Goal: Task Accomplishment & Management: Complete application form

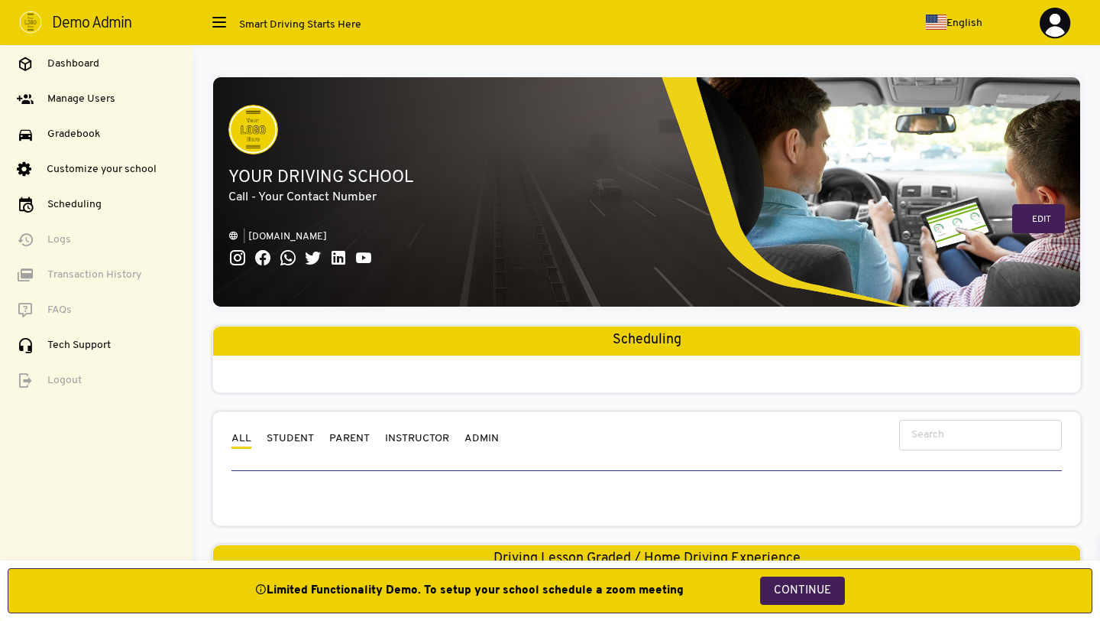
select select "3"
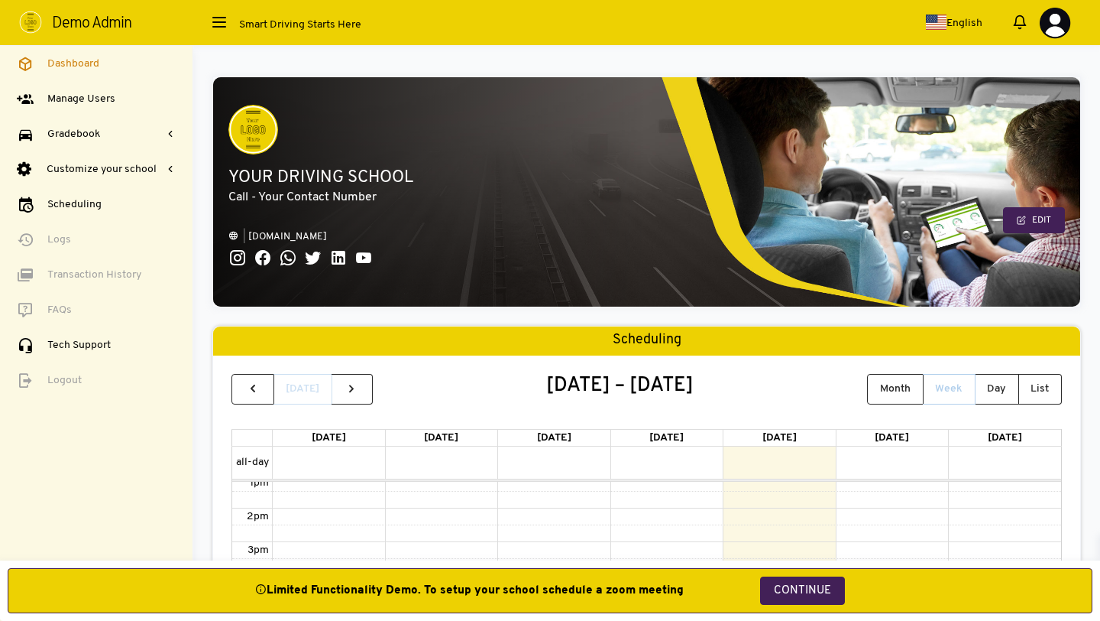
click at [1045, 27] on img at bounding box center [1055, 23] width 32 height 32
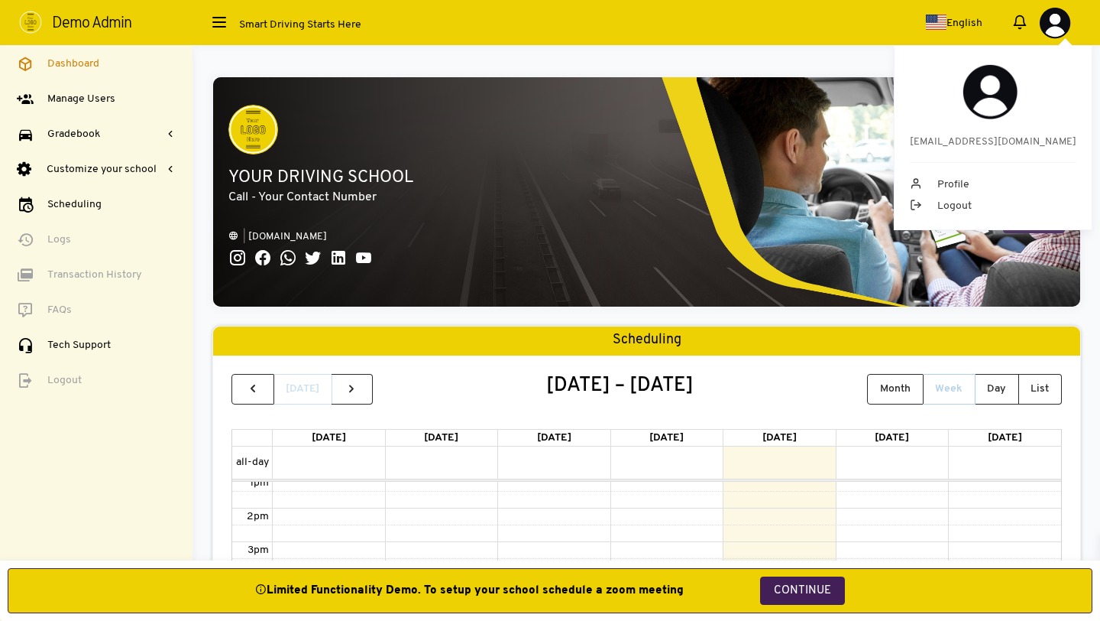
click at [1045, 27] on img at bounding box center [1055, 23] width 32 height 32
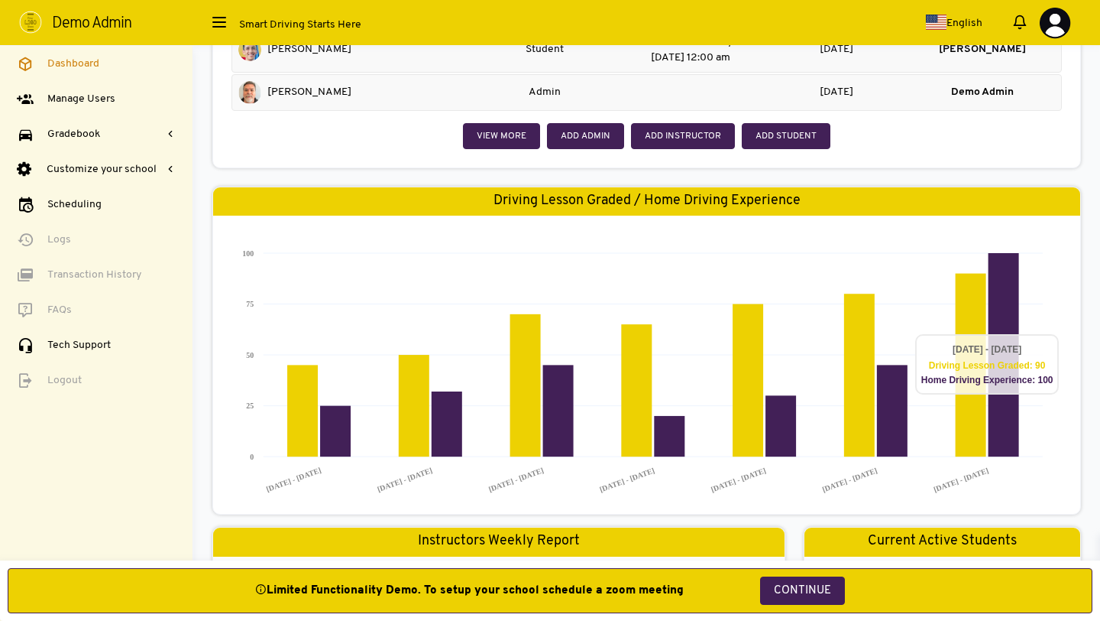
scroll to position [842, 0]
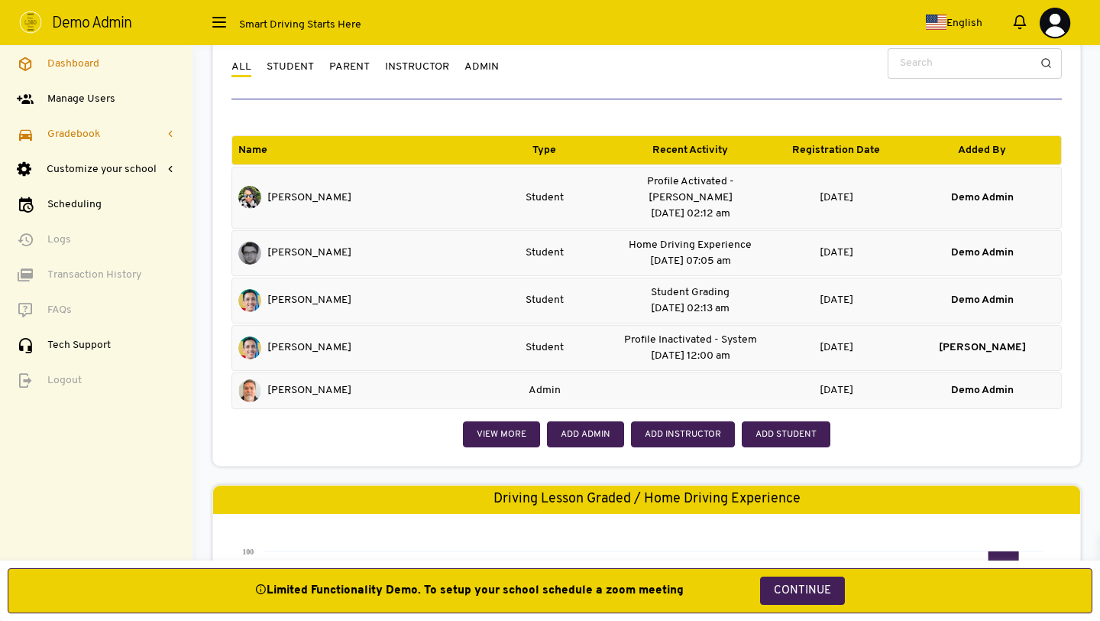
click at [86, 136] on span "Gradebook" at bounding box center [73, 134] width 53 height 16
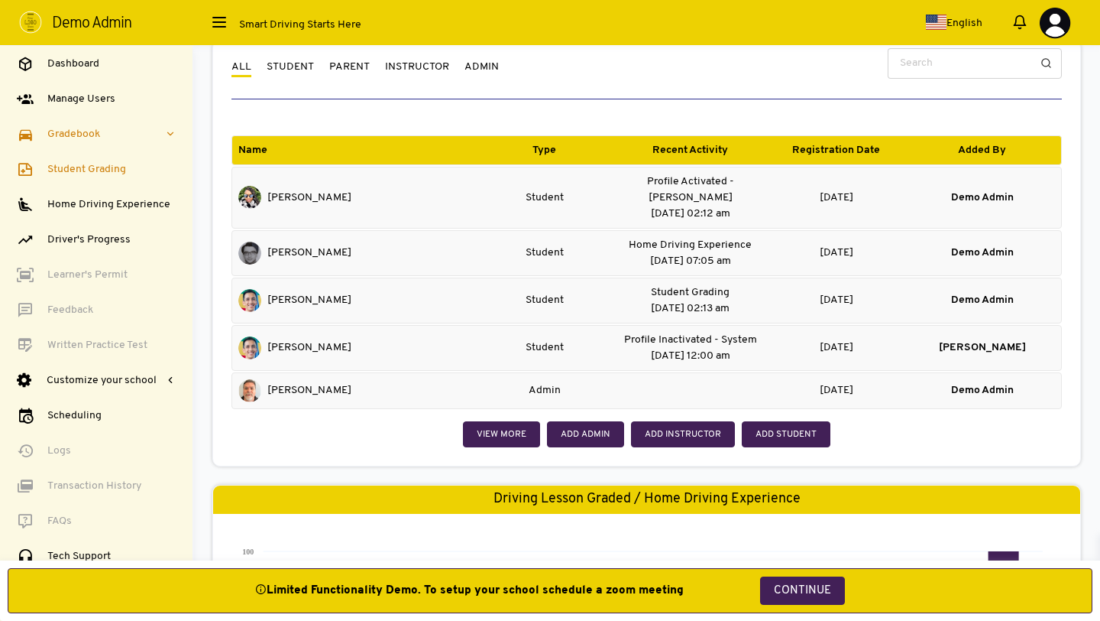
click at [85, 173] on span "Student Grading" at bounding box center [86, 169] width 79 height 16
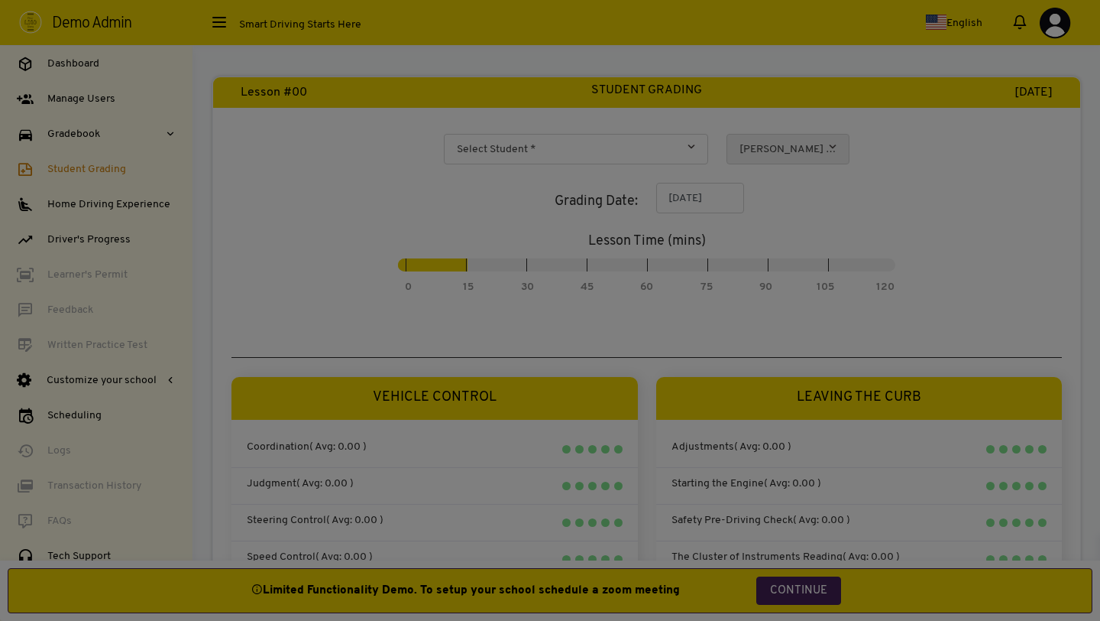
select select
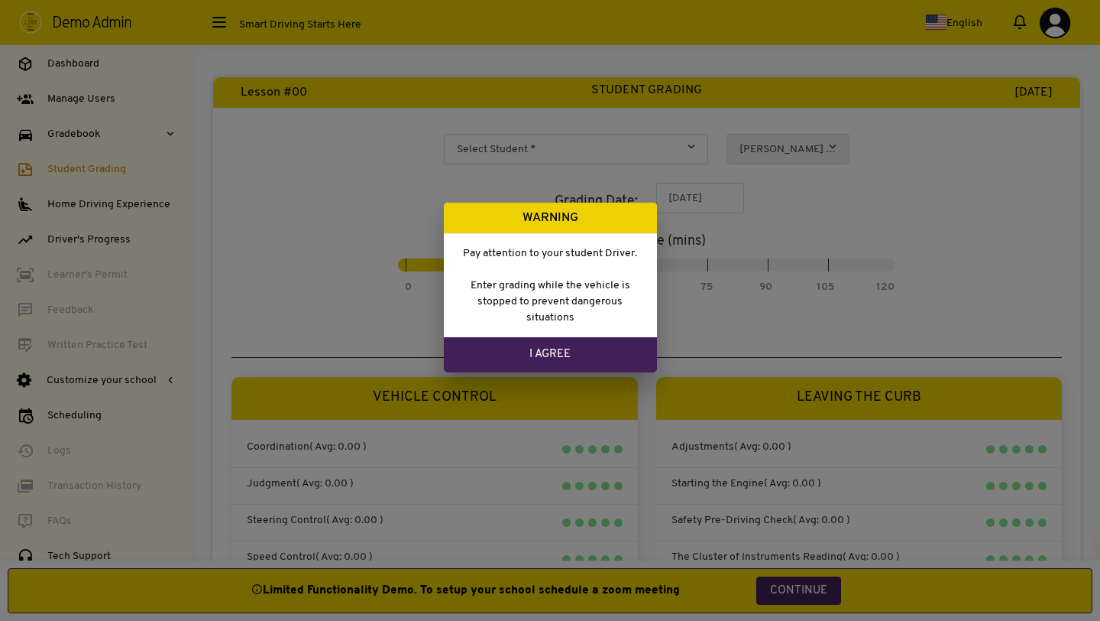
click at [558, 352] on link "I Agree" at bounding box center [550, 354] width 213 height 35
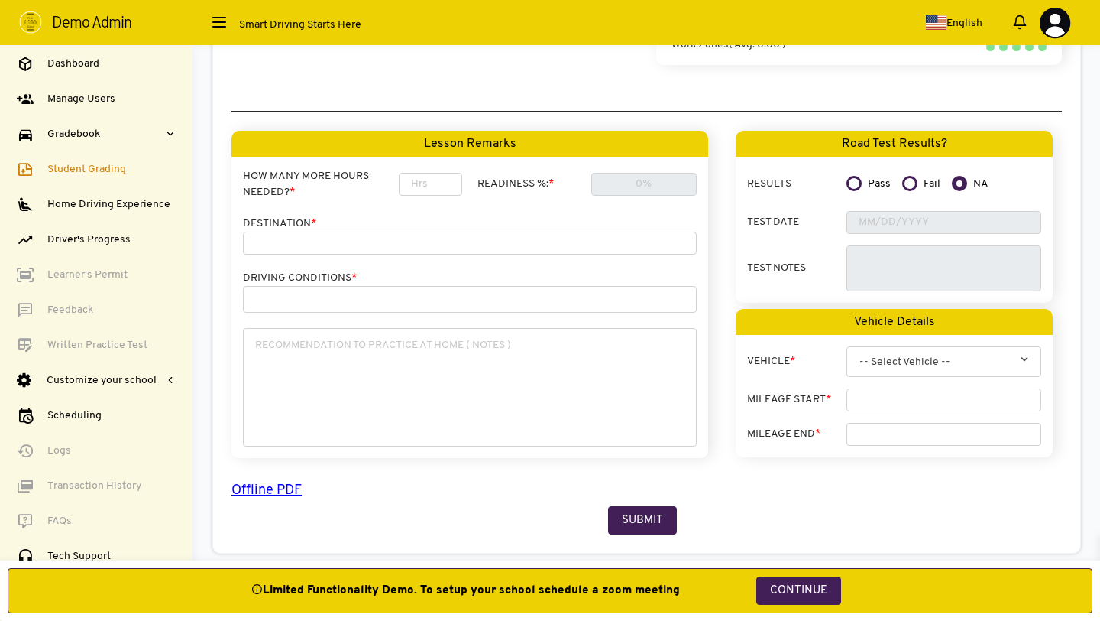
scroll to position [1373, 0]
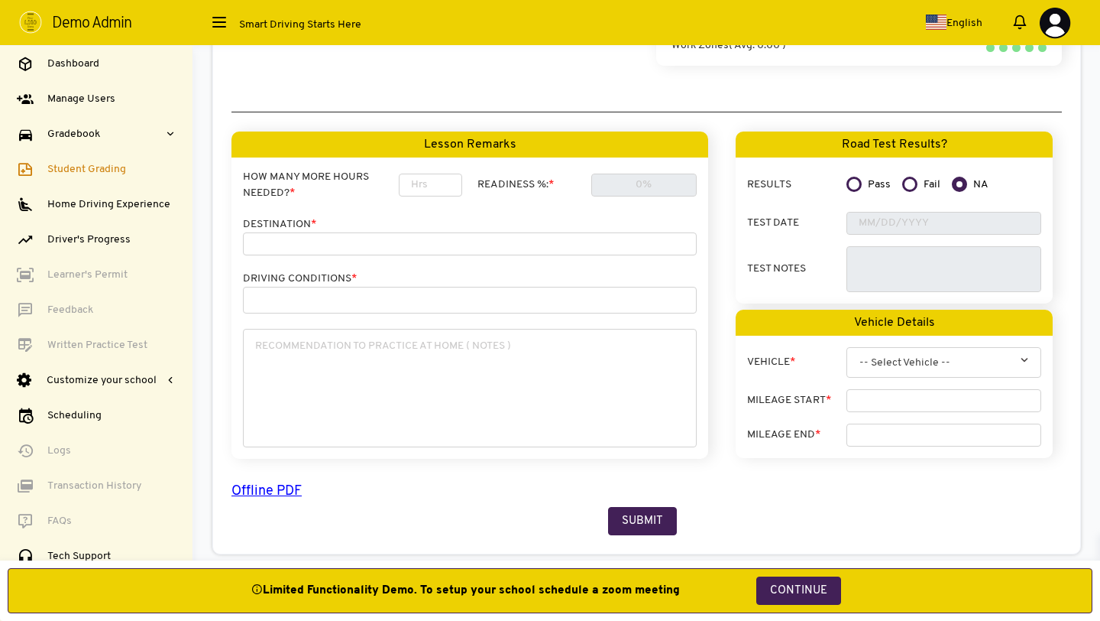
click at [433, 173] on input "number" at bounding box center [430, 184] width 63 height 23
click at [452, 216] on p "DESTINATION *" at bounding box center [470, 224] width 454 height 16
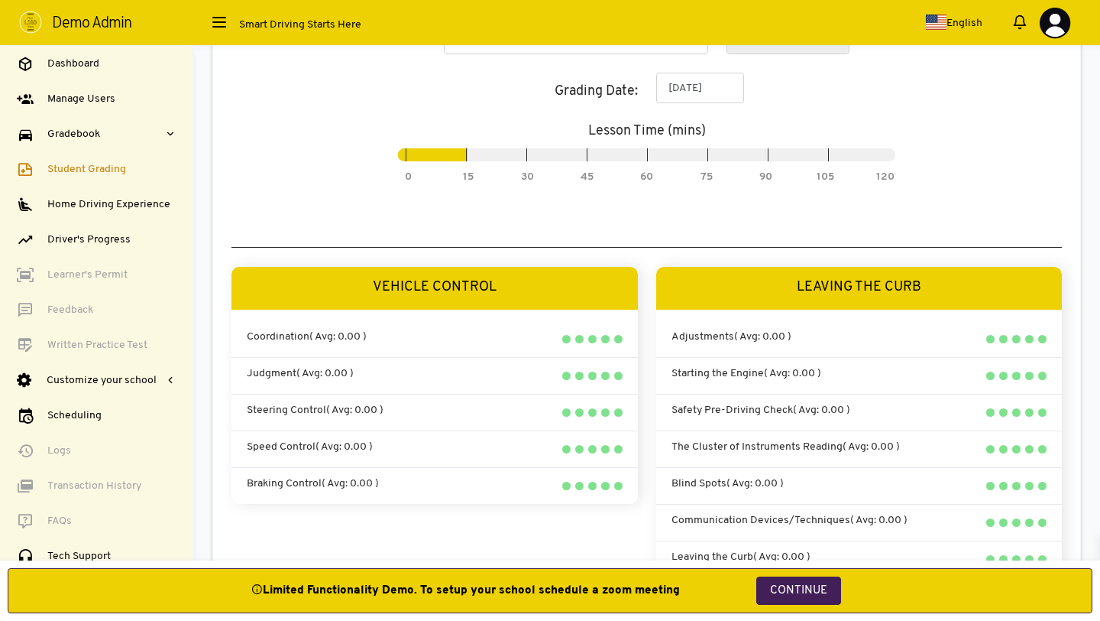
scroll to position [0, 0]
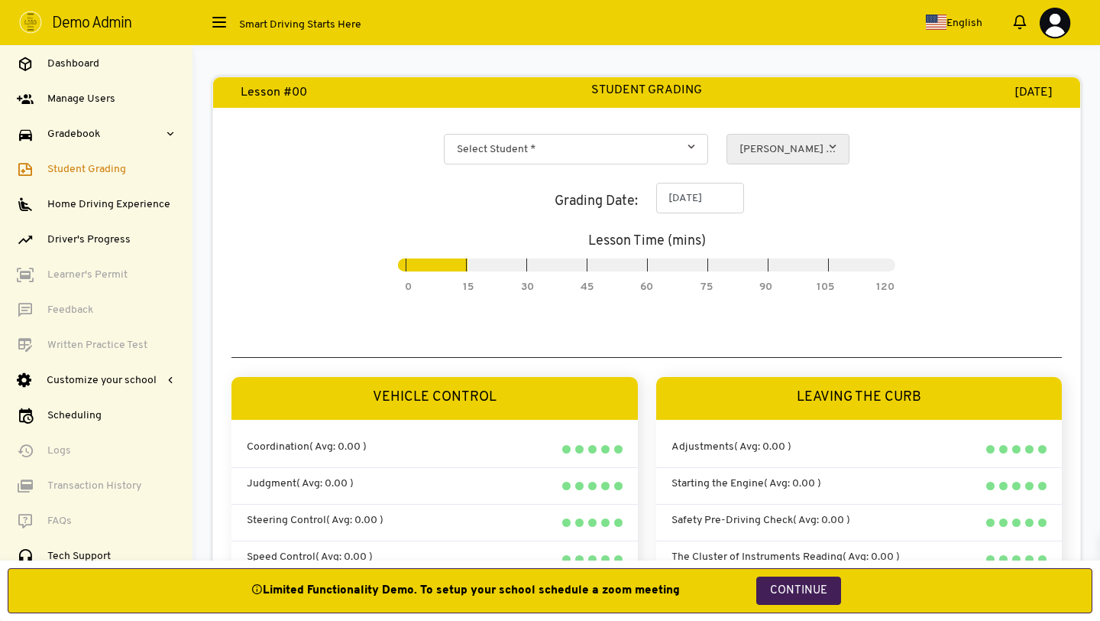
click at [618, 147] on span "Select Student *" at bounding box center [576, 150] width 238 height 31
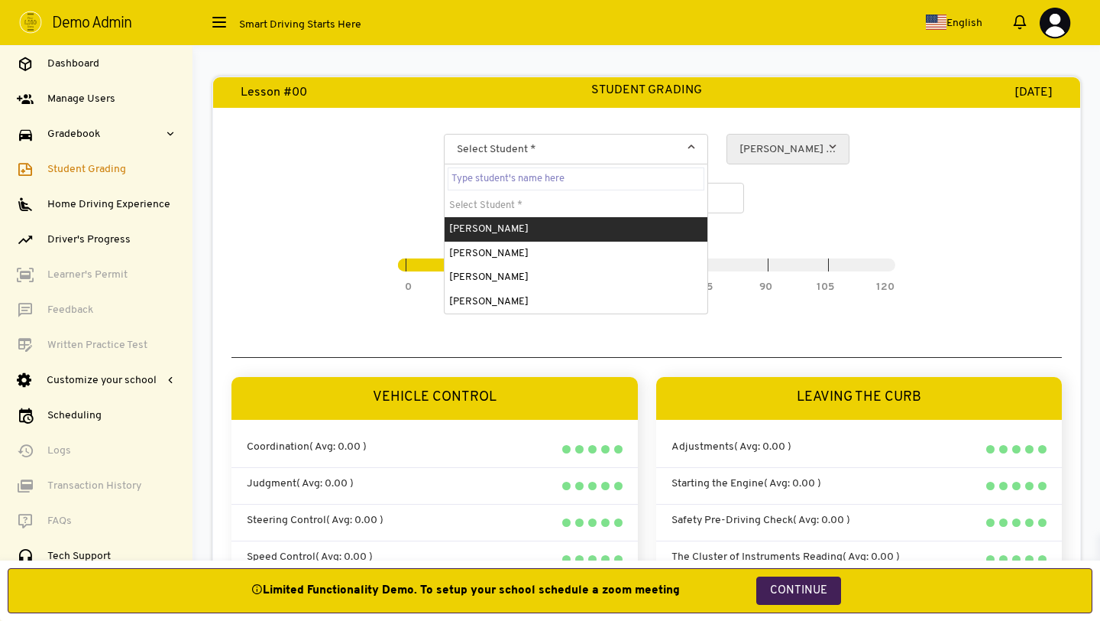
select select "1262"
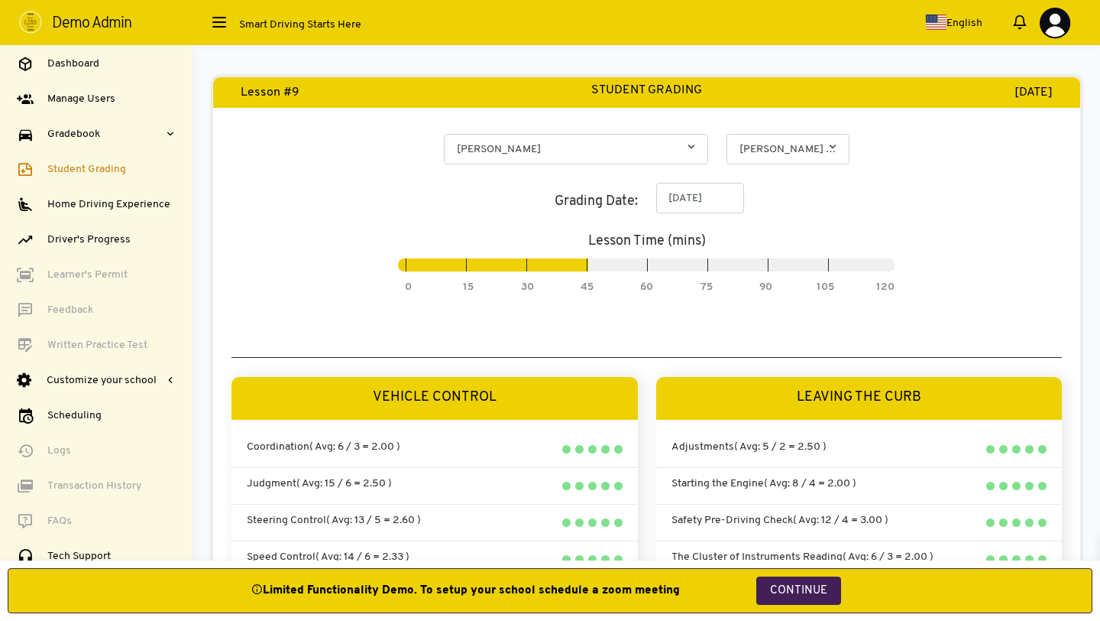
click at [820, 151] on span "Lewis Greg (Self)" at bounding box center [788, 150] width 97 height 31
click at [692, 201] on input "09/25/2025" at bounding box center [700, 198] width 88 height 31
click at [750, 202] on div "09/25/2025" at bounding box center [859, 202] width 425 height 39
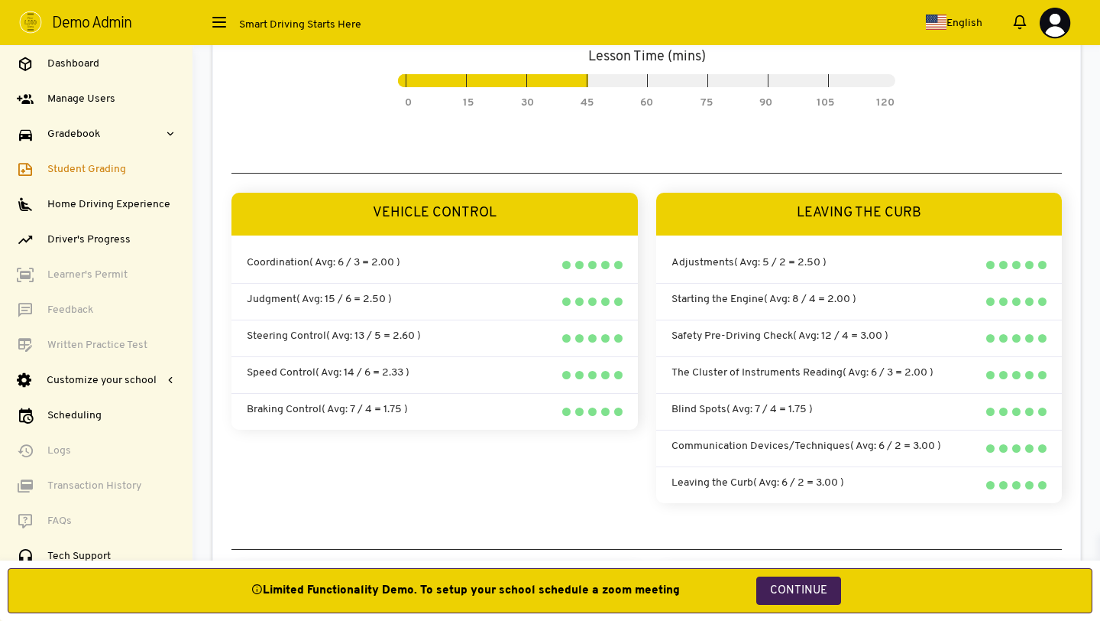
scroll to position [189, 0]
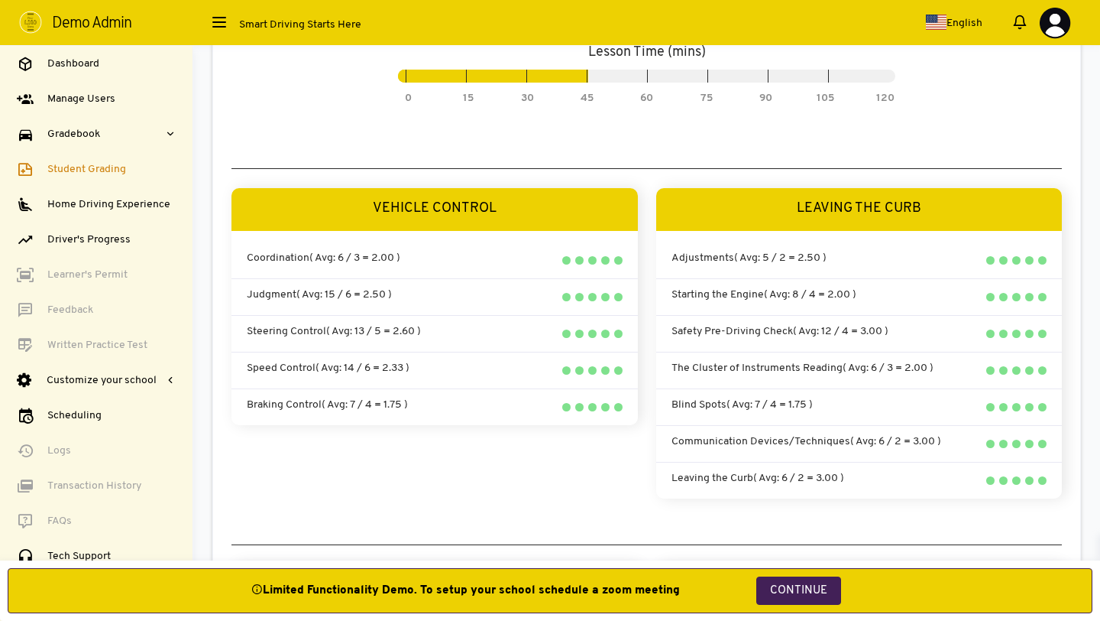
click at [443, 259] on div "Coordination ( Avg: 6 / 3 = 2.00 )" at bounding box center [382, 264] width 271 height 28
click at [715, 201] on h3 "LEAVING THE CURB" at bounding box center [859, 209] width 407 height 35
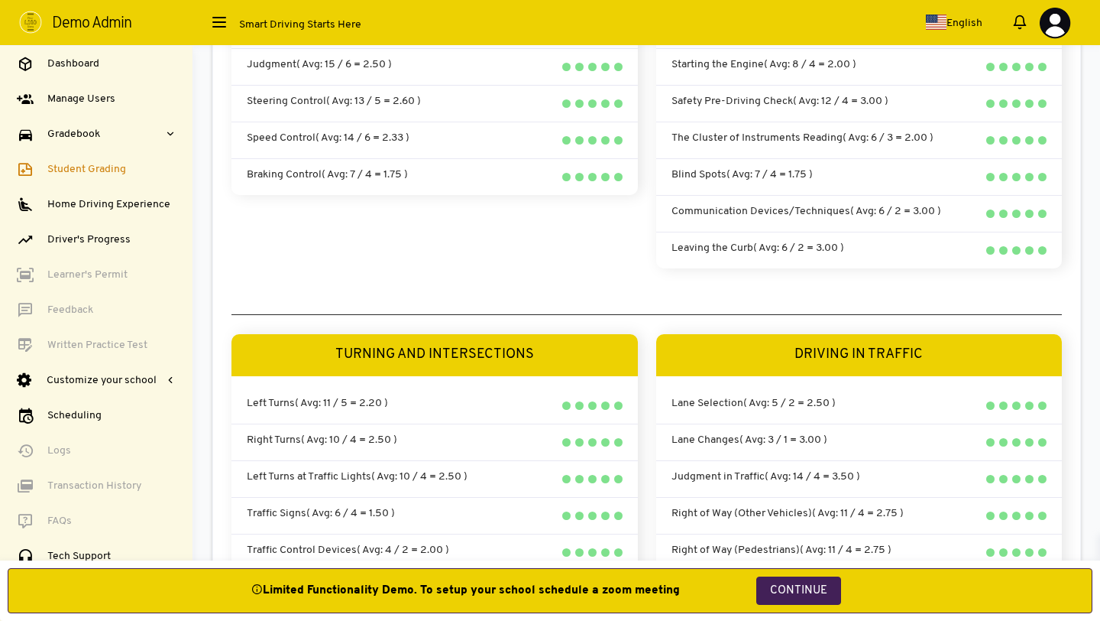
scroll to position [515, 0]
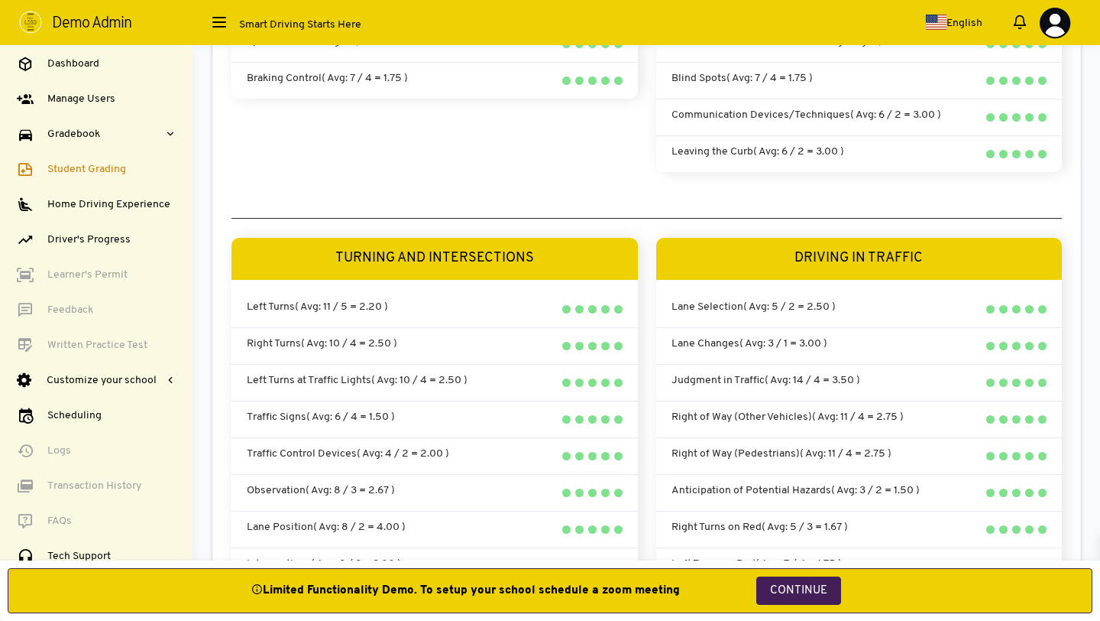
click at [572, 309] on span at bounding box center [578, 313] width 12 height 17
click at [603, 305] on span at bounding box center [604, 313] width 12 height 17
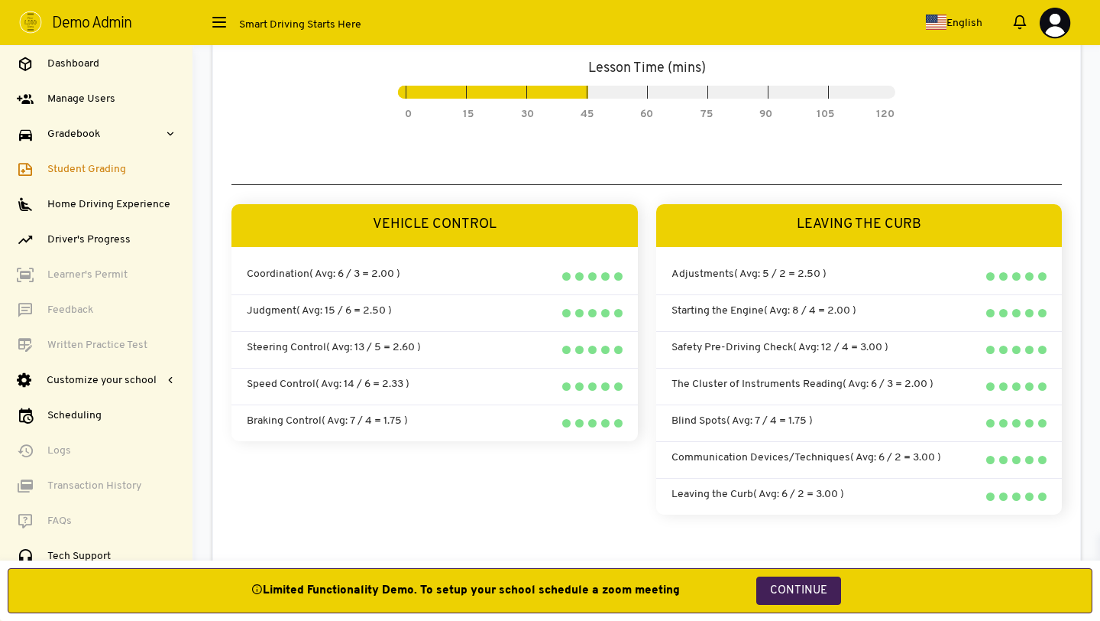
scroll to position [175, 0]
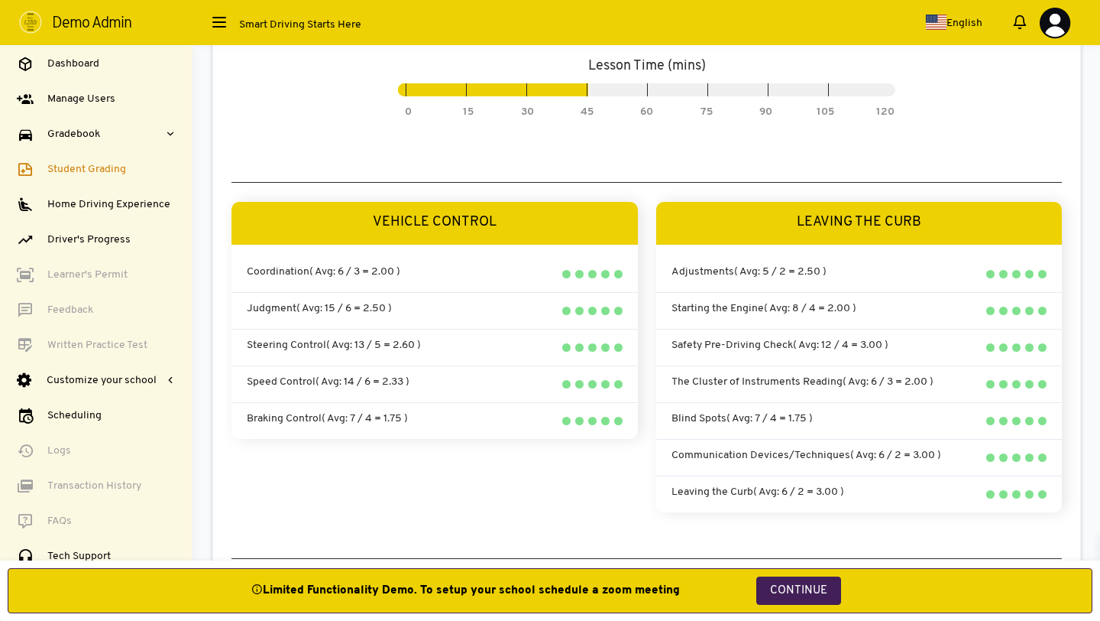
click at [589, 273] on span at bounding box center [591, 278] width 12 height 17
click at [579, 310] on span at bounding box center [578, 314] width 12 height 17
click at [565, 271] on span at bounding box center [561, 278] width 19 height 17
click at [605, 274] on span at bounding box center [604, 278] width 12 height 17
click at [589, 271] on span at bounding box center [591, 278] width 12 height 17
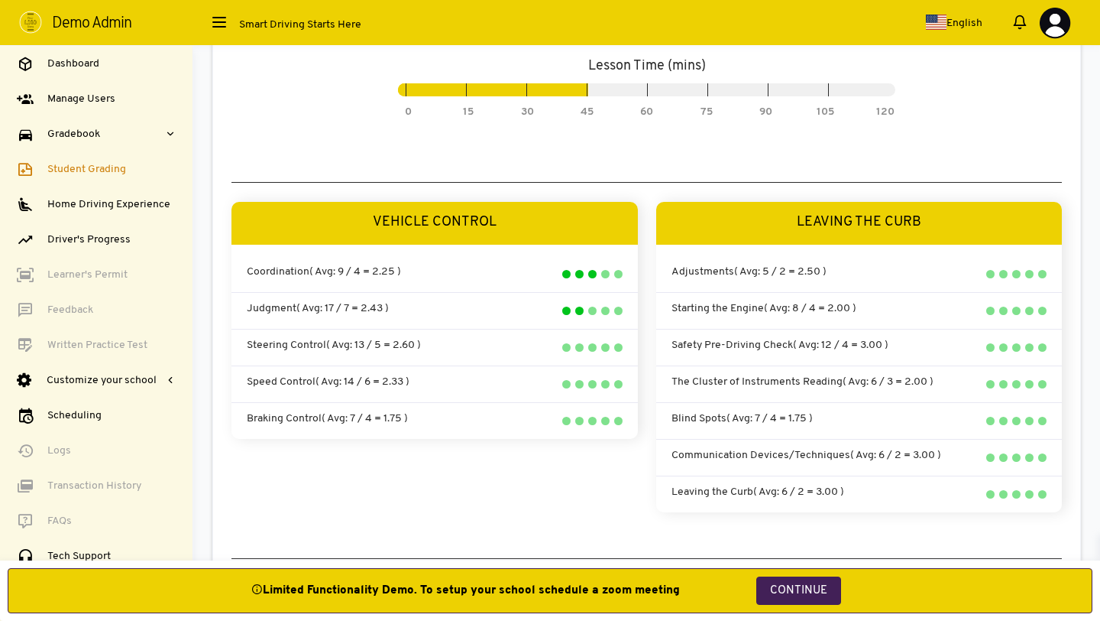
click at [594, 347] on span at bounding box center [591, 351] width 12 height 17
click at [622, 384] on div "Speed Control ( Avg: 14 / 6 = 2.33 )" at bounding box center [435, 383] width 407 height 37
click at [618, 381] on span at bounding box center [617, 388] width 12 height 17
click at [604, 417] on span at bounding box center [604, 425] width 12 height 17
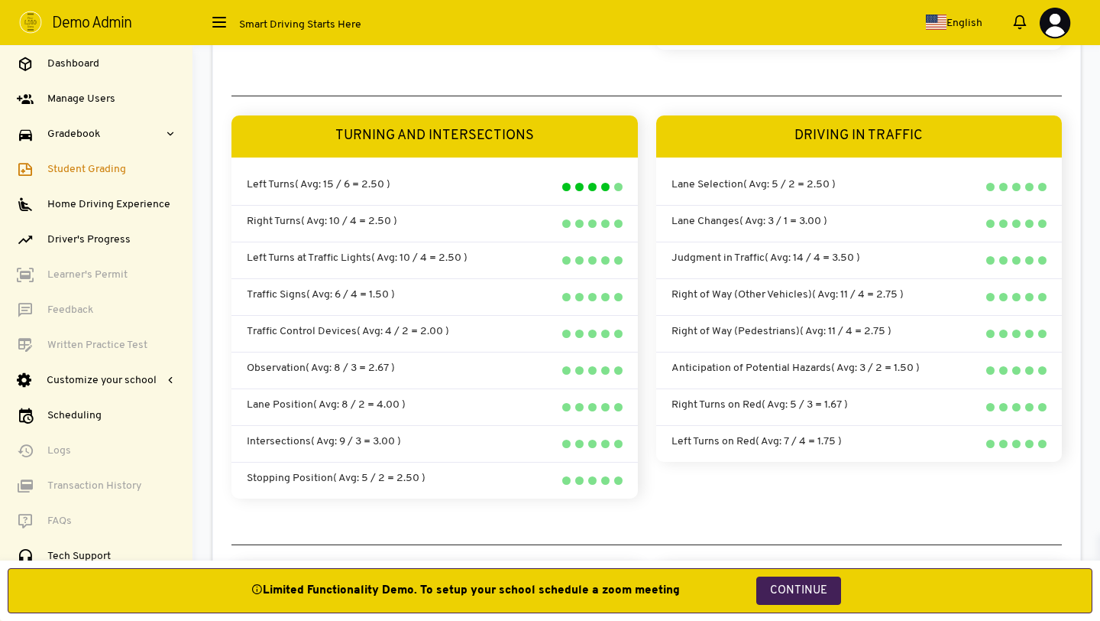
scroll to position [634, 0]
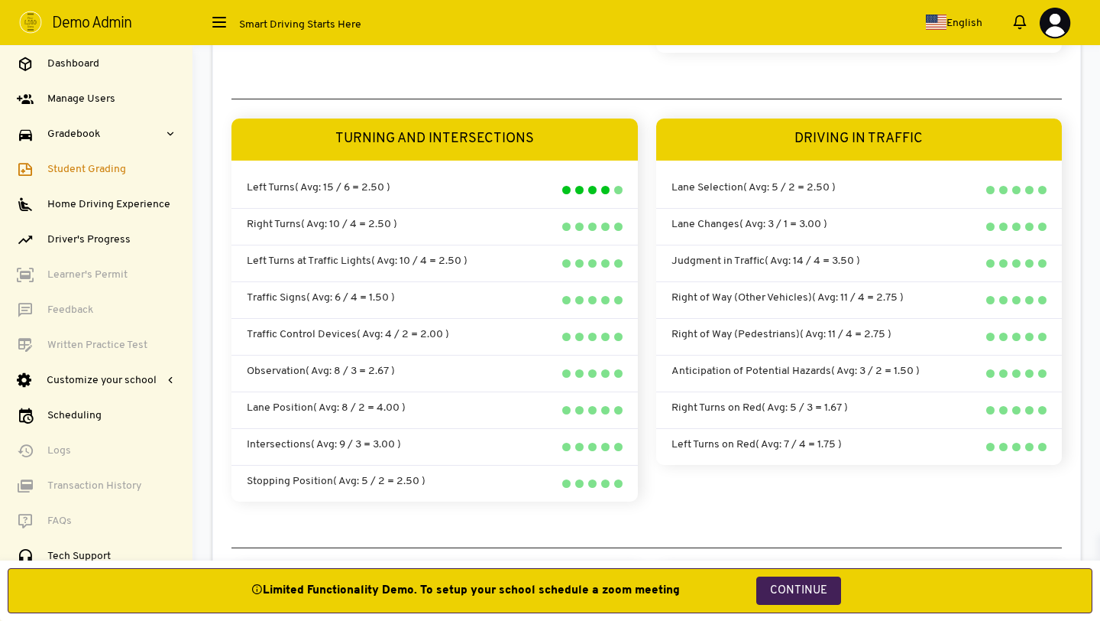
click at [611, 332] on span at bounding box center [617, 340] width 12 height 17
click at [592, 369] on span at bounding box center [591, 377] width 12 height 17
type input "49.13 %"
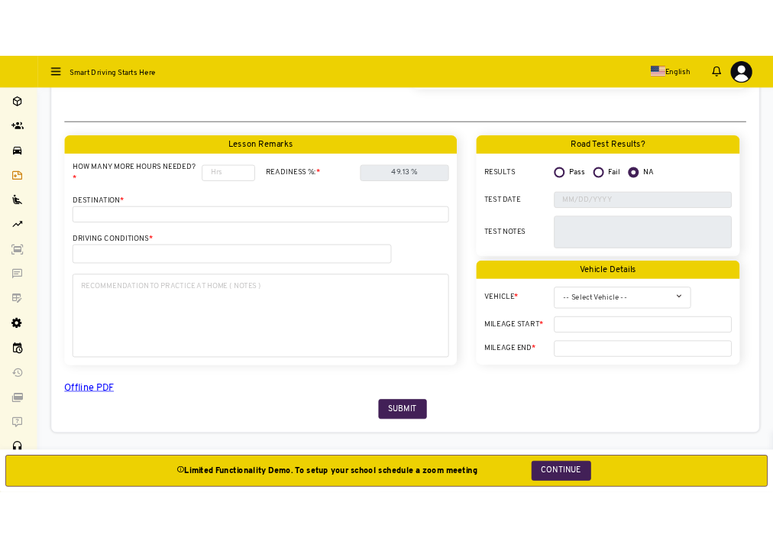
scroll to position [1390, 0]
